Goal: Find specific fact: Find specific fact

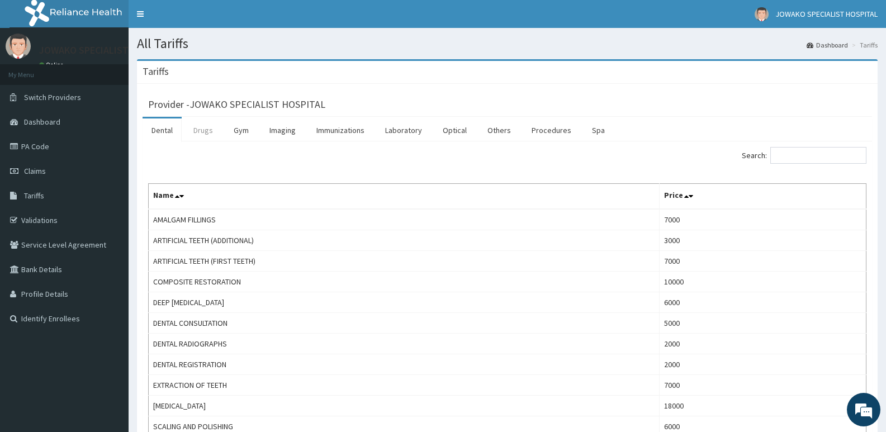
click at [202, 129] on link "Drugs" at bounding box center [202, 129] width 37 height 23
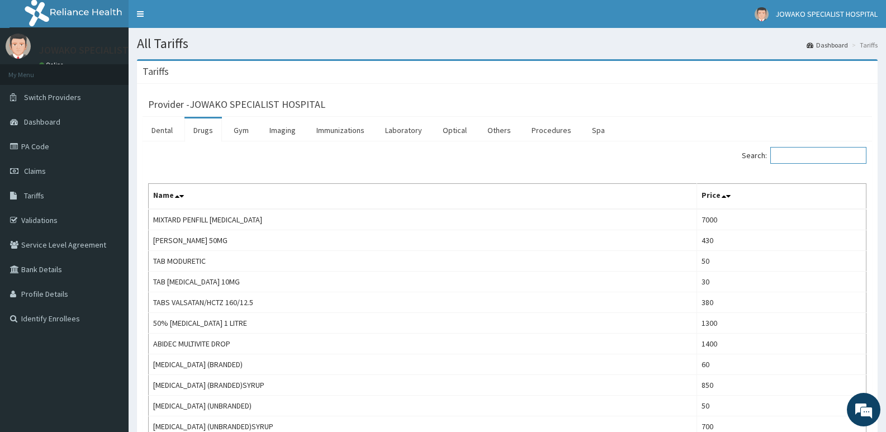
click at [834, 156] on input "Search:" at bounding box center [818, 155] width 96 height 17
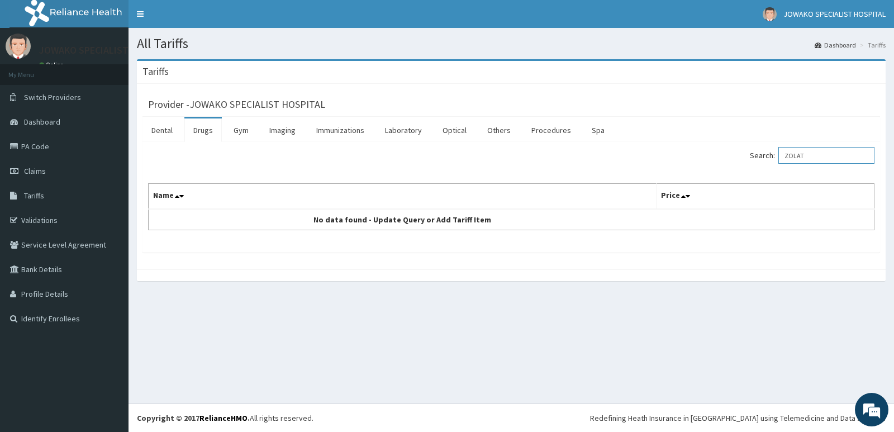
type input "ZOLAT"
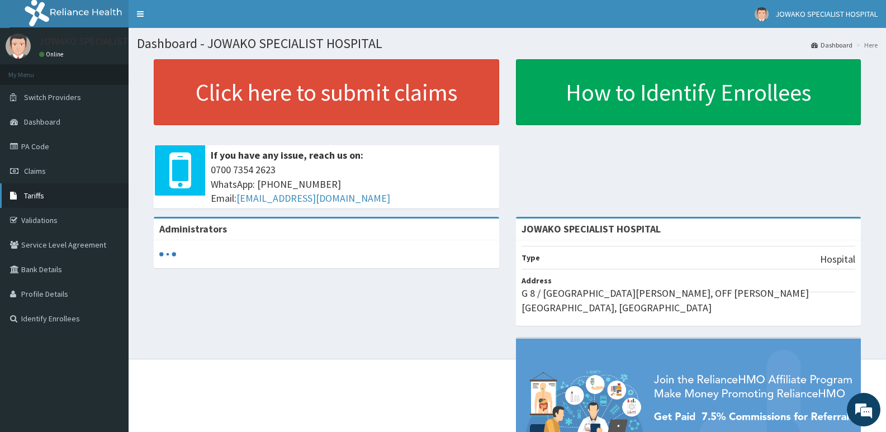
click at [55, 193] on link "Tariffs" at bounding box center [64, 195] width 129 height 25
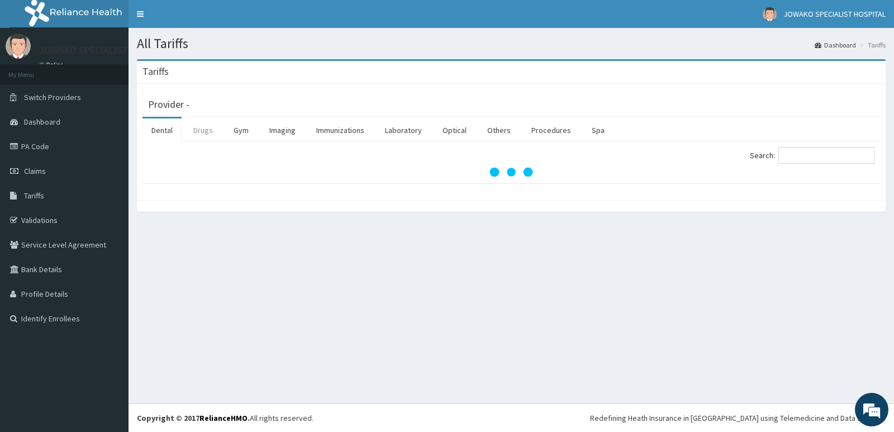
click at [207, 135] on link "Drugs" at bounding box center [202, 129] width 37 height 23
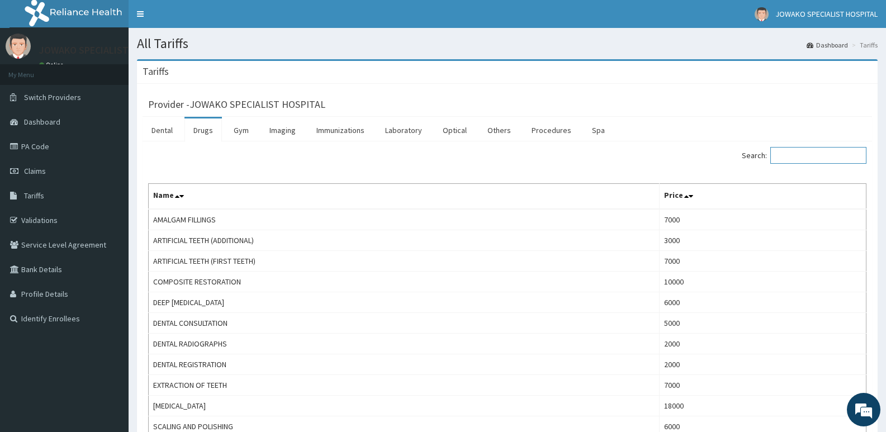
click at [811, 162] on input "Search:" at bounding box center [818, 155] width 96 height 17
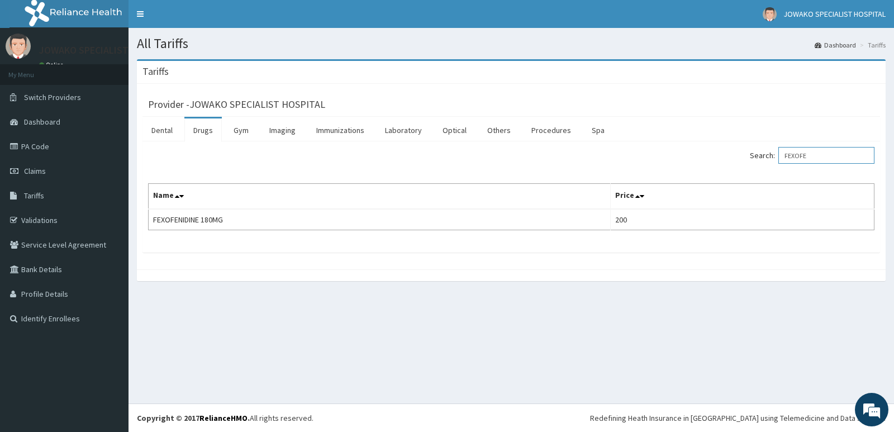
type input "FEXOFE"
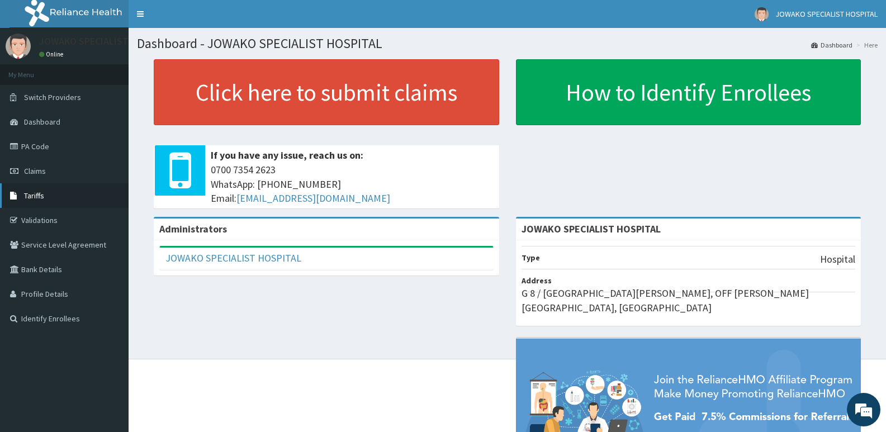
click at [25, 193] on span "Tariffs" at bounding box center [34, 196] width 20 height 10
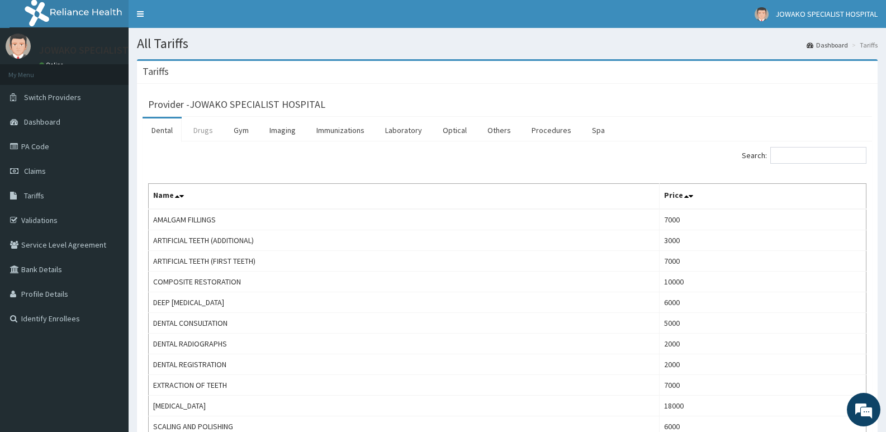
click at [209, 129] on link "Drugs" at bounding box center [202, 129] width 37 height 23
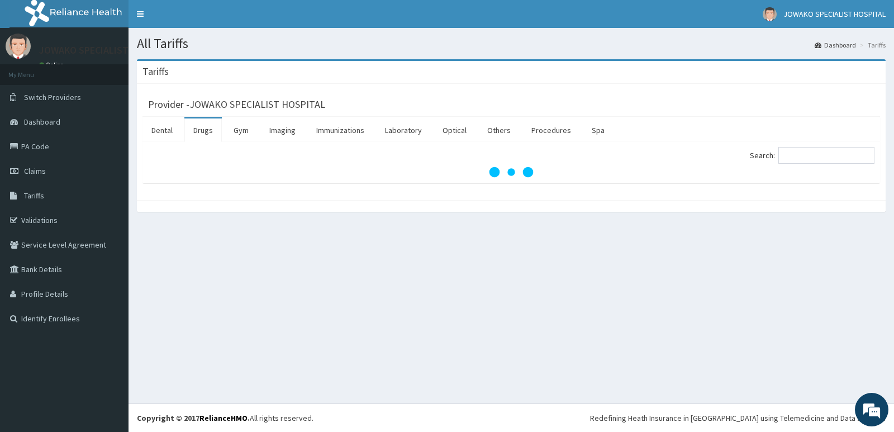
click at [209, 129] on link "Drugs" at bounding box center [202, 129] width 37 height 23
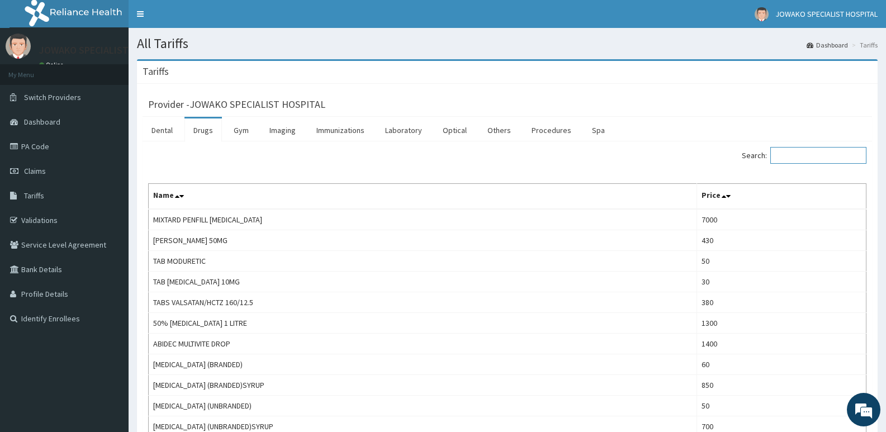
click at [811, 157] on input "Search:" at bounding box center [818, 155] width 96 height 17
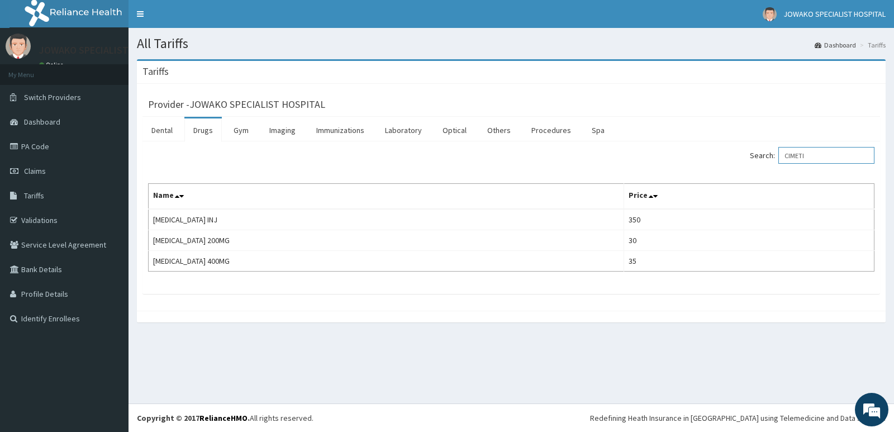
click at [836, 158] on input "CIMETI" at bounding box center [827, 155] width 96 height 17
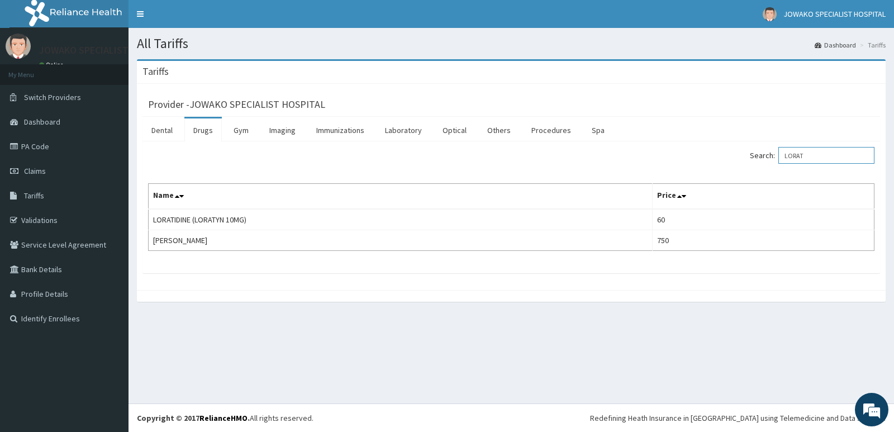
click at [833, 157] on input "LORAT" at bounding box center [827, 155] width 96 height 17
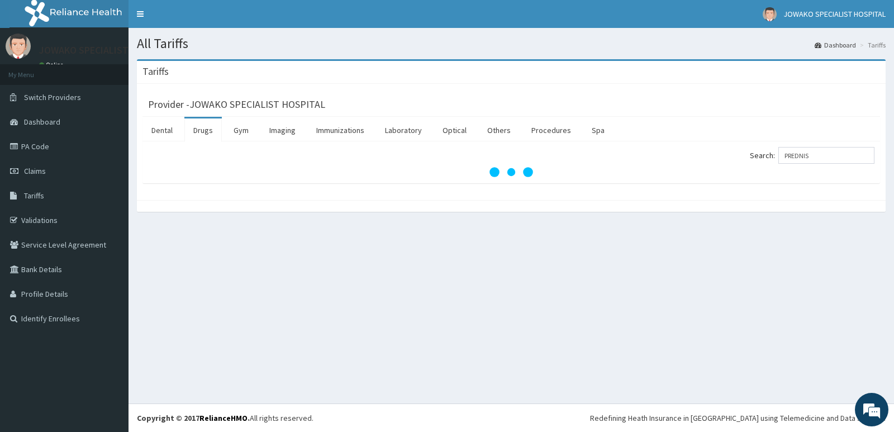
click at [661, 257] on div "All Tariffs Dashboard Tariffs [GEOGRAPHIC_DATA] Provider - JOWAKO SPECIALIST HO…" at bounding box center [512, 216] width 766 height 376
click at [838, 159] on input "PREDNIS" at bounding box center [827, 155] width 96 height 17
type input "P"
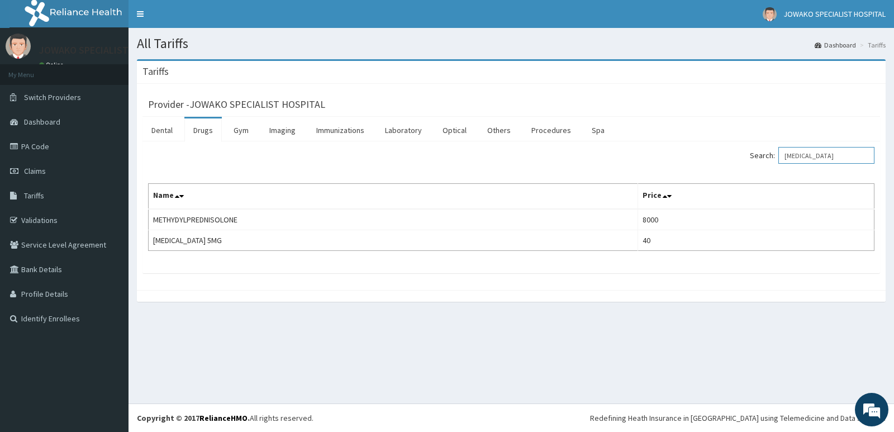
type input "[MEDICAL_DATA]"
click at [48, 142] on link "PA Code" at bounding box center [64, 146] width 129 height 25
